Goal: Task Accomplishment & Management: Manage account settings

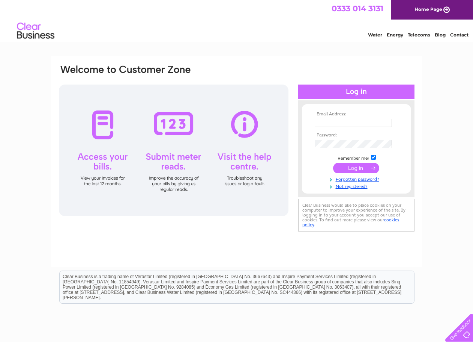
click at [333, 124] on input "text" at bounding box center [353, 123] width 77 height 8
type input "catterickvillagepharmacy@gmail.com"
click at [333, 163] on input "submit" at bounding box center [356, 168] width 46 height 11
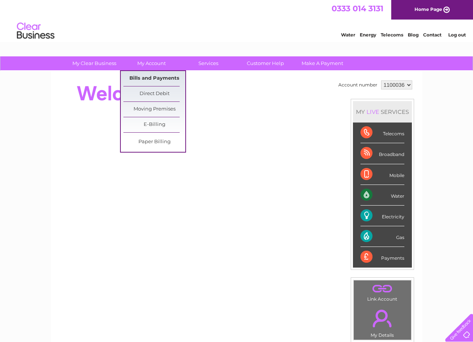
click at [153, 75] on link "Bills and Payments" at bounding box center [154, 78] width 62 height 15
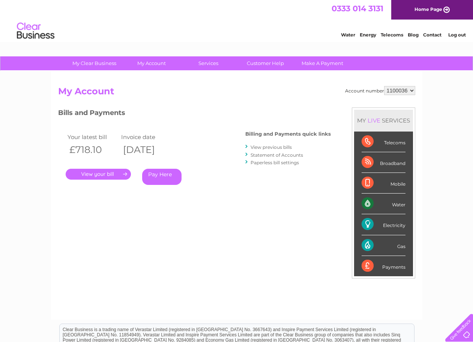
click at [108, 173] on link "." at bounding box center [98, 174] width 65 height 11
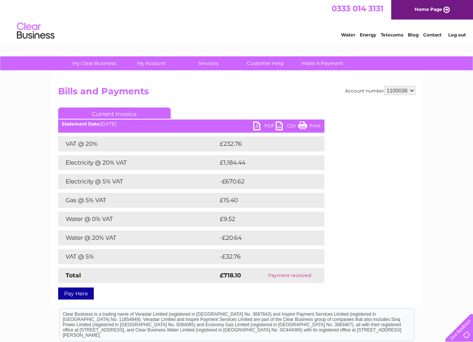
click at [264, 125] on link "PDF" at bounding box center [264, 126] width 23 height 11
